Goal: Information Seeking & Learning: Learn about a topic

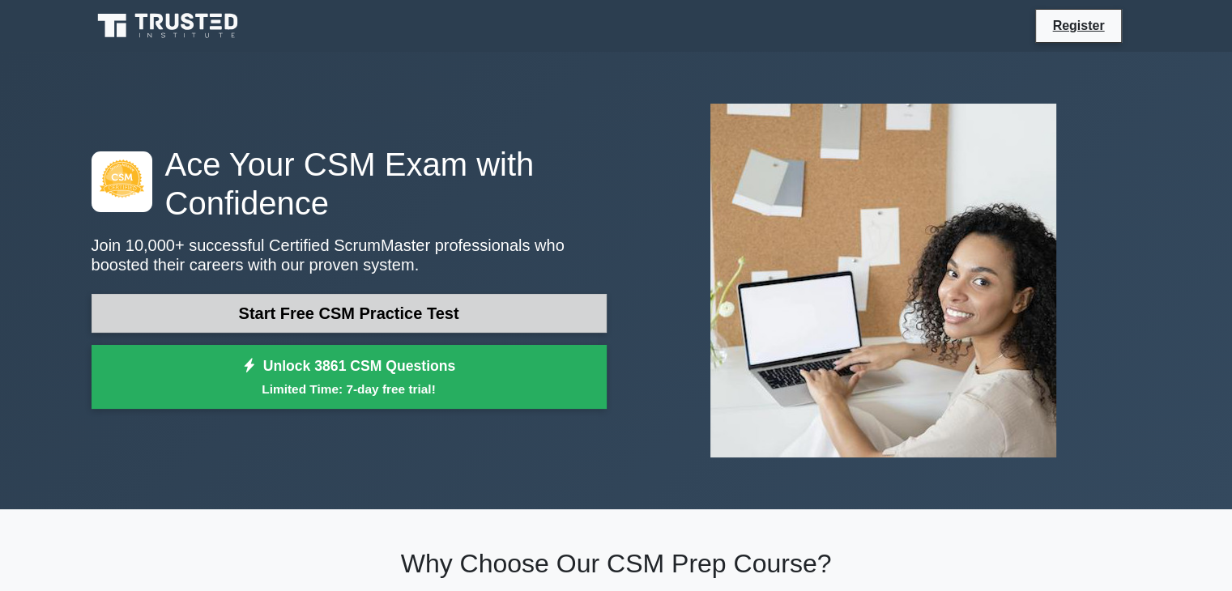
click at [282, 305] on link "Start Free CSM Practice Test" at bounding box center [349, 313] width 515 height 39
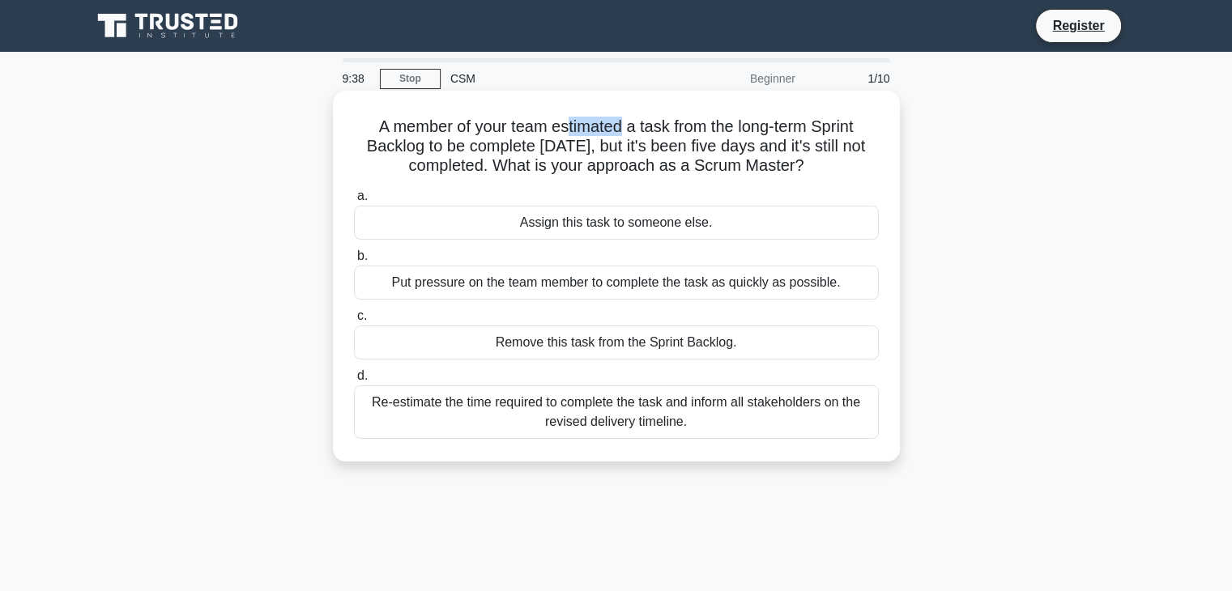
drag, startPoint x: 564, startPoint y: 121, endPoint x: 616, endPoint y: 130, distance: 53.5
click at [616, 130] on h5 "A member of your team estimated a task from the long-term Sprint Backlog to be …" at bounding box center [616, 147] width 528 height 60
click at [629, 141] on h5 "A member of your team estimated a task from the long-term Sprint Backlog to be …" at bounding box center [616, 147] width 528 height 60
click at [663, 132] on h5 "A member of your team estimated a task from the long-term Sprint Backlog to be …" at bounding box center [616, 147] width 528 height 60
drag, startPoint x: 753, startPoint y: 133, endPoint x: 816, endPoint y: 132, distance: 62.4
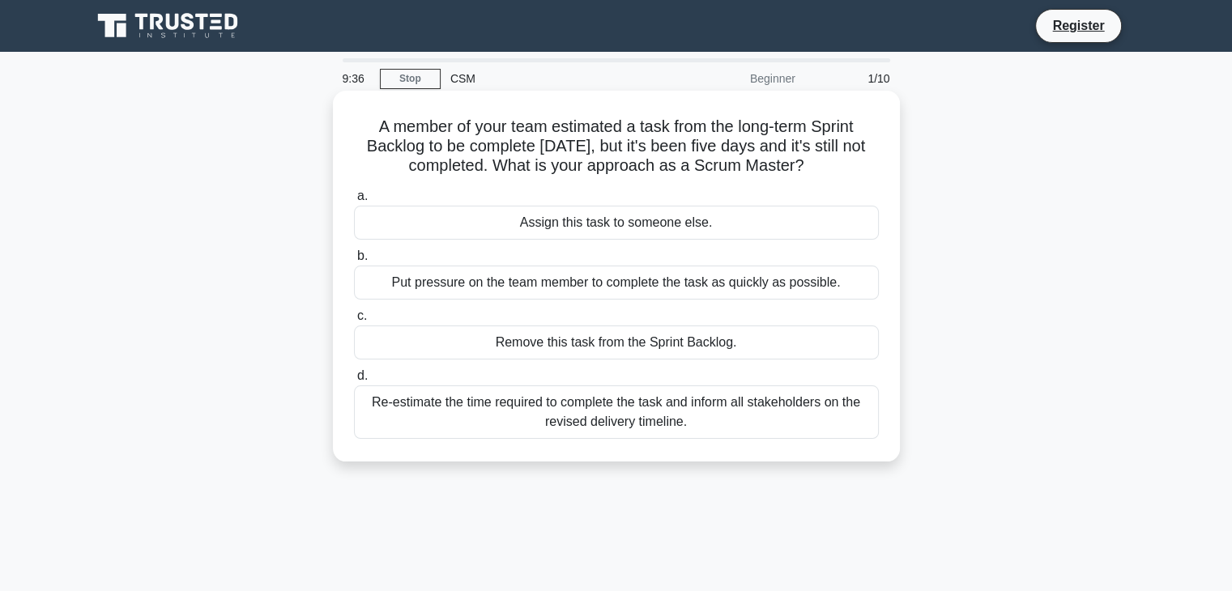
click at [757, 133] on h5 "A member of your team estimated a task from the long-term Sprint Backlog to be …" at bounding box center [616, 147] width 528 height 60
click at [817, 133] on h5 "A member of your team estimated a task from the long-term Sprint Backlog to be …" at bounding box center [616, 147] width 528 height 60
click at [430, 340] on div "Remove this task from the Sprint Backlog." at bounding box center [616, 343] width 525 height 34
click at [354, 322] on input "c. Remove this task from the Sprint Backlog." at bounding box center [354, 316] width 0 height 11
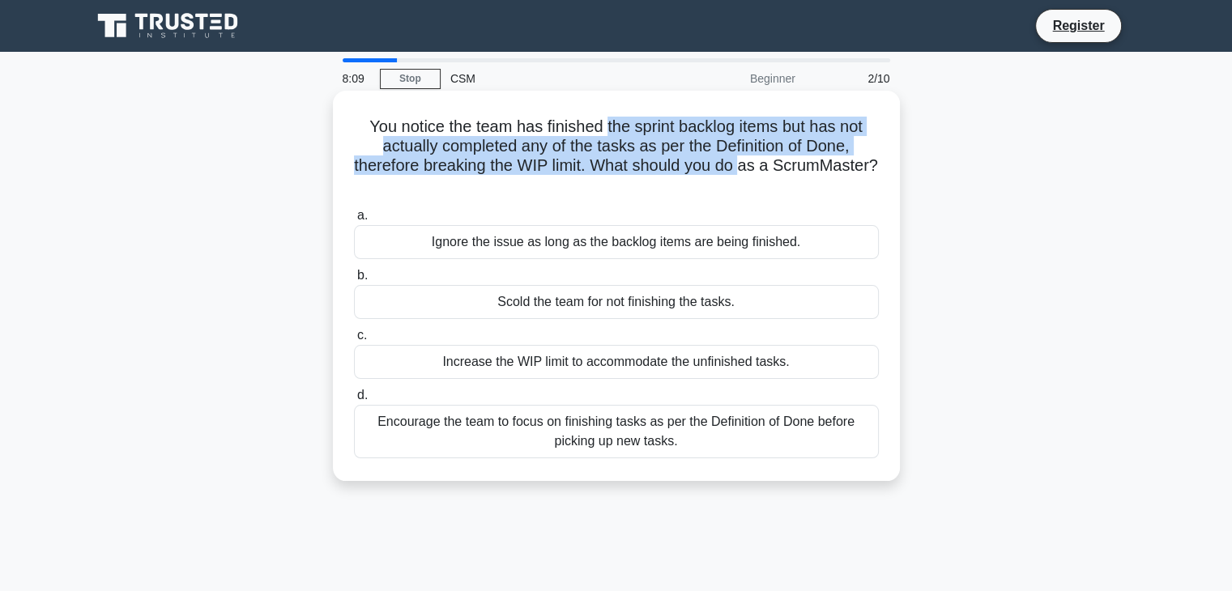
drag, startPoint x: 606, startPoint y: 126, endPoint x: 804, endPoint y: 160, distance: 200.7
click at [804, 160] on h5 "You notice the team has finished the sprint backlog items but has not actually …" at bounding box center [616, 156] width 528 height 79
click at [729, 171] on h5 "You notice the team has finished the sprint backlog items but has not actually …" at bounding box center [616, 156] width 528 height 79
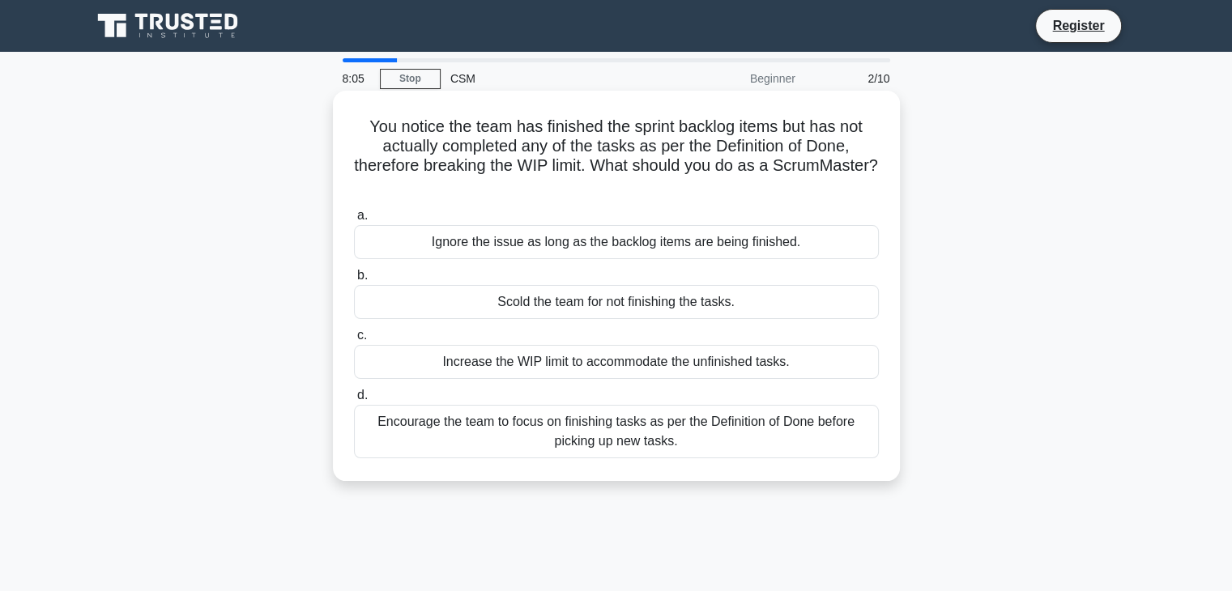
click at [687, 151] on h5 "You notice the team has finished the sprint backlog items but has not actually …" at bounding box center [616, 156] width 528 height 79
click at [587, 437] on div "Encourage the team to focus on finishing tasks as per the Definition of Done be…" at bounding box center [616, 431] width 525 height 53
click at [354, 401] on input "d. Encourage the team to focus on finishing tasks as per the Definition of Done…" at bounding box center [354, 395] width 0 height 11
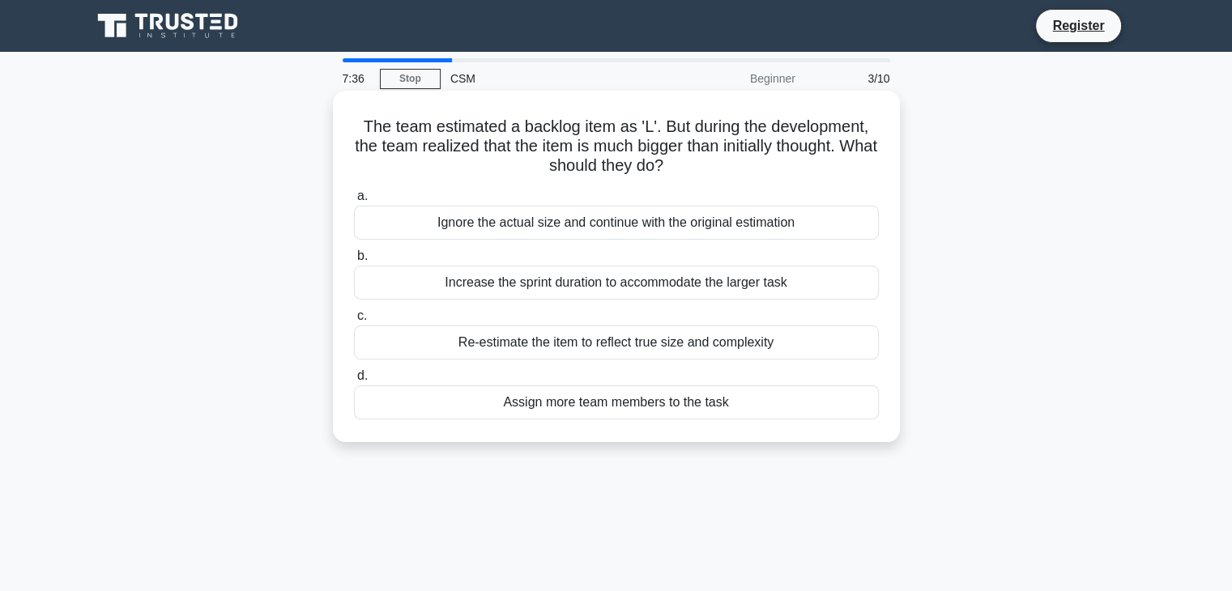
click at [625, 352] on div "Re-estimate the item to reflect true size and complexity" at bounding box center [616, 343] width 525 height 34
click at [354, 322] on input "c. Re-estimate the item to reflect true size and complexity" at bounding box center [354, 316] width 0 height 11
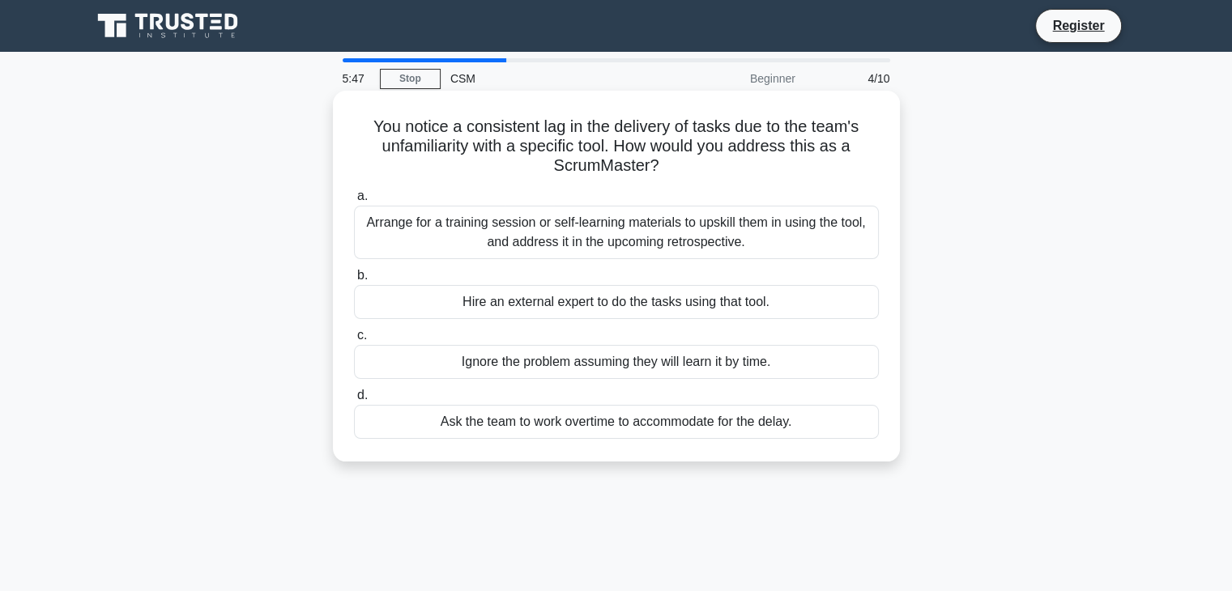
click at [625, 306] on div "Hire an external expert to do the tasks using that tool." at bounding box center [616, 302] width 525 height 34
click at [354, 281] on input "b. Hire an external expert to do the tasks using that tool." at bounding box center [354, 276] width 0 height 11
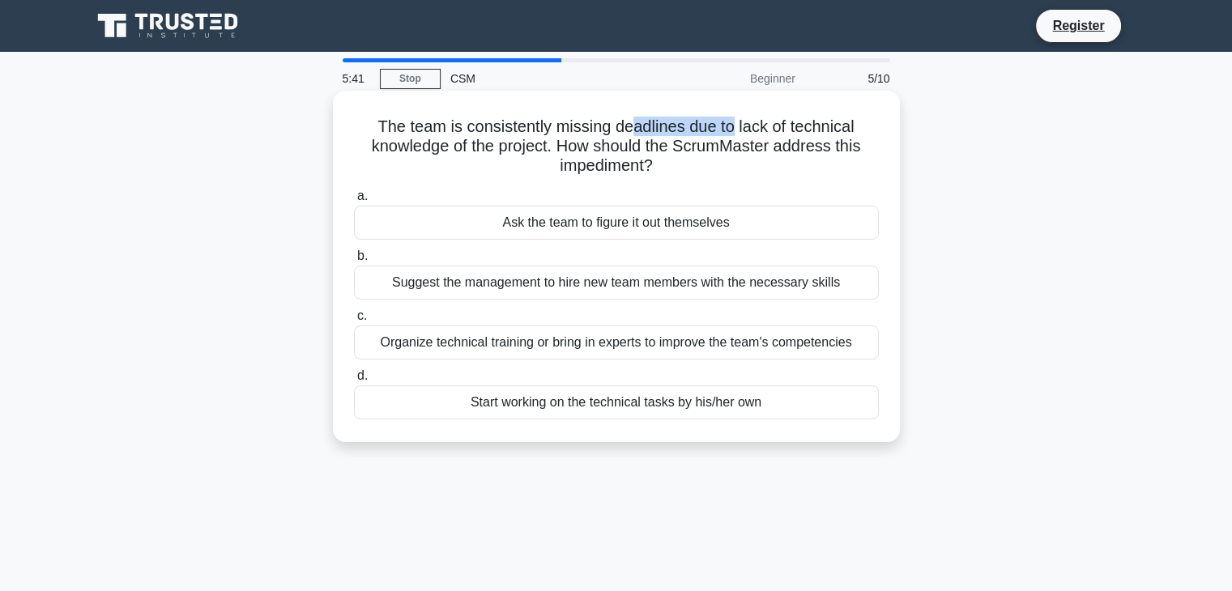
drag, startPoint x: 631, startPoint y: 135, endPoint x: 738, endPoint y: 126, distance: 107.4
click at [738, 126] on h5 "The team is consistently missing deadlines due to lack of technical knowledge o…" at bounding box center [616, 147] width 528 height 60
click at [749, 141] on h5 "The team is consistently missing deadlines due to lack of technical knowledge o…" at bounding box center [616, 147] width 528 height 60
click at [619, 281] on div "Suggest the management to hire new team members with the necessary skills" at bounding box center [616, 283] width 525 height 34
click at [354, 262] on input "b. Suggest the management to hire new team members with the necessary skills" at bounding box center [354, 256] width 0 height 11
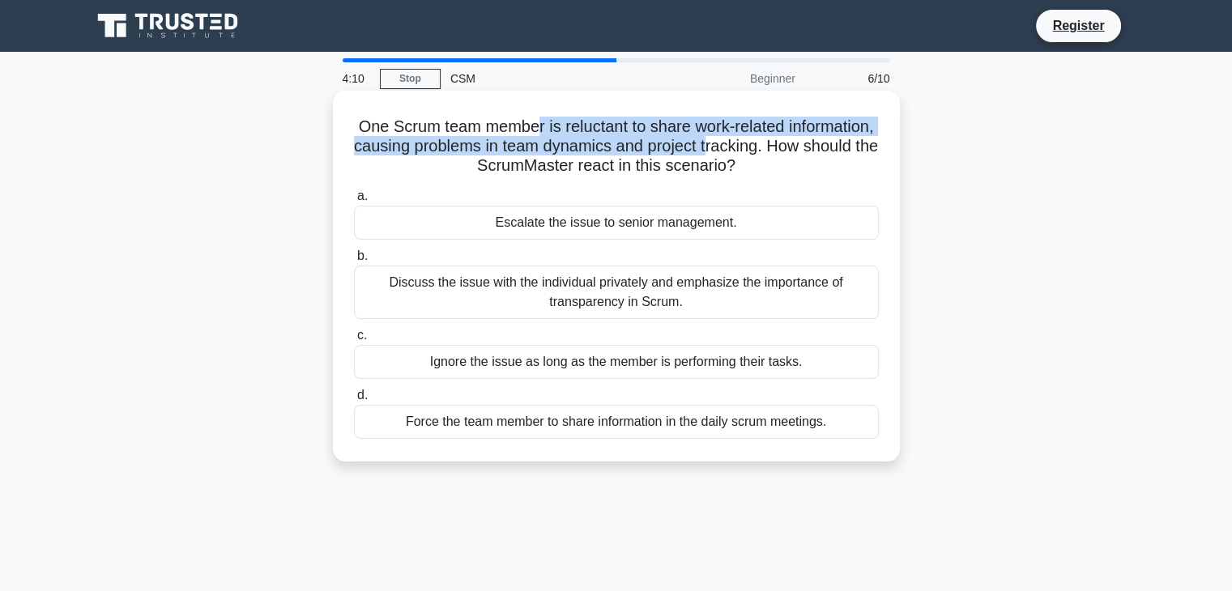
drag, startPoint x: 593, startPoint y: 125, endPoint x: 816, endPoint y: 139, distance: 223.3
click at [816, 139] on h5 "One Scrum team member is reluctant to share work-related information, causing p…" at bounding box center [616, 147] width 528 height 60
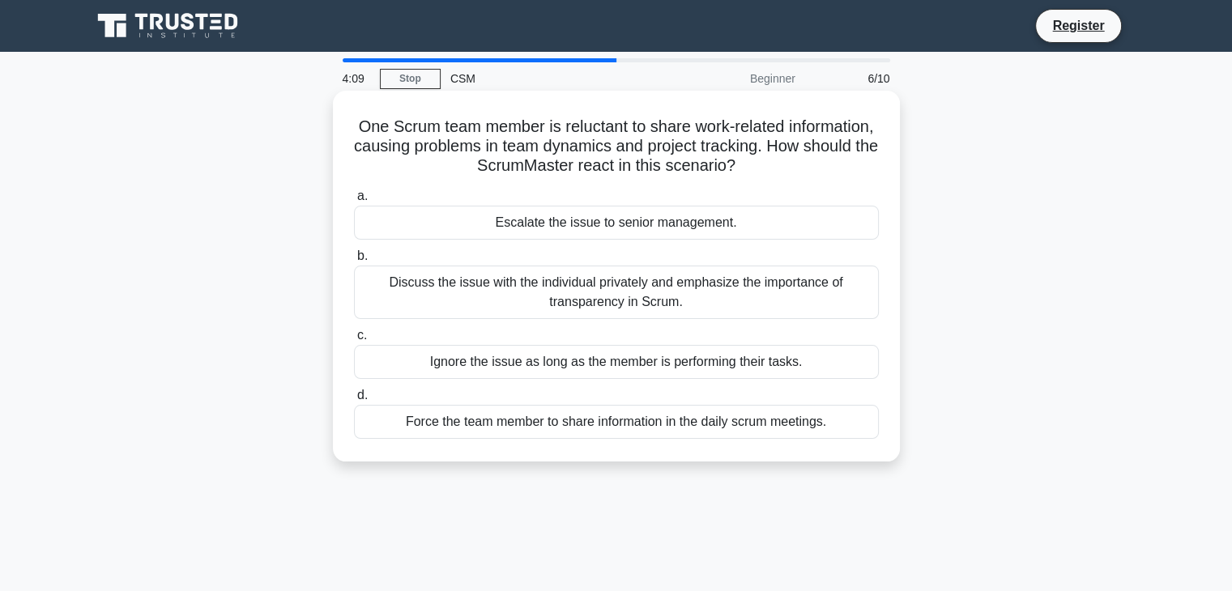
click at [755, 164] on icon ".spinner_0XTQ{transform-origin:center;animation:spinner_y6GP .75s linear infini…" at bounding box center [745, 166] width 19 height 19
